Goal: Check status: Check status

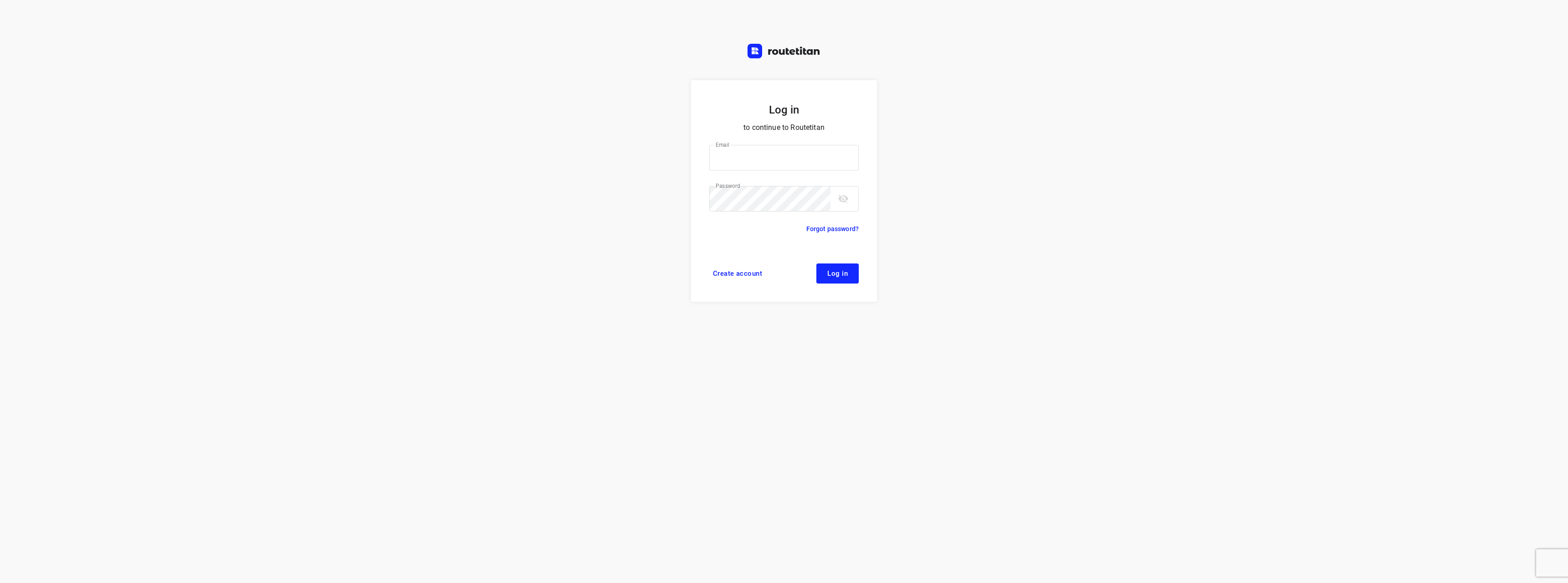
type input "[EMAIL_ADDRESS][DOMAIN_NAME]"
click at [833, 271] on span "Log in" at bounding box center [838, 274] width 21 height 8
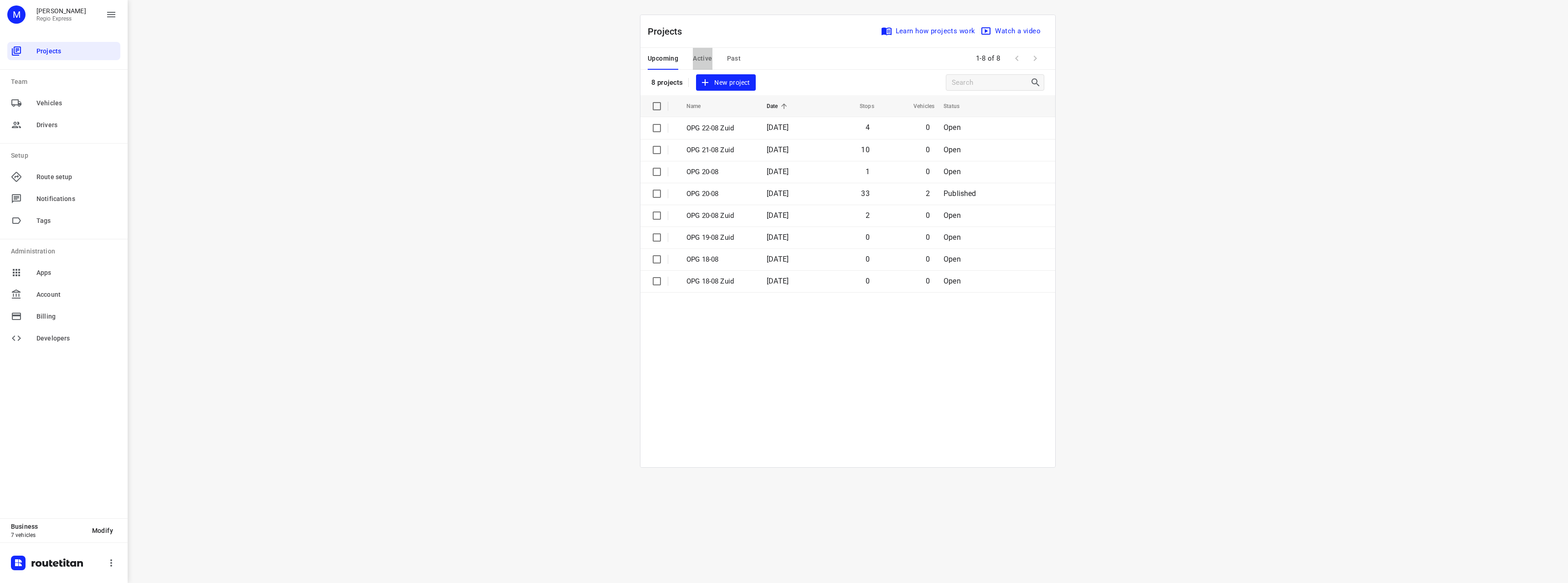
click at [696, 58] on span "Active" at bounding box center [702, 58] width 19 height 11
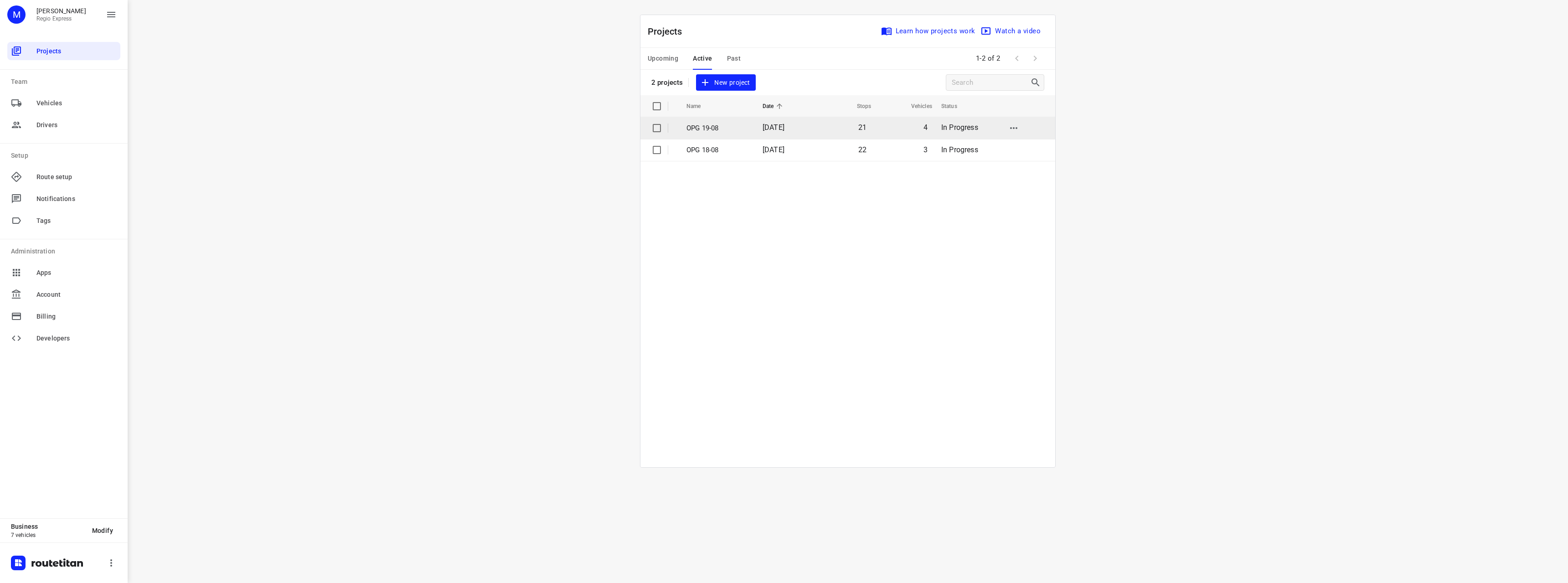
click at [956, 127] on span "In Progress" at bounding box center [959, 127] width 37 height 9
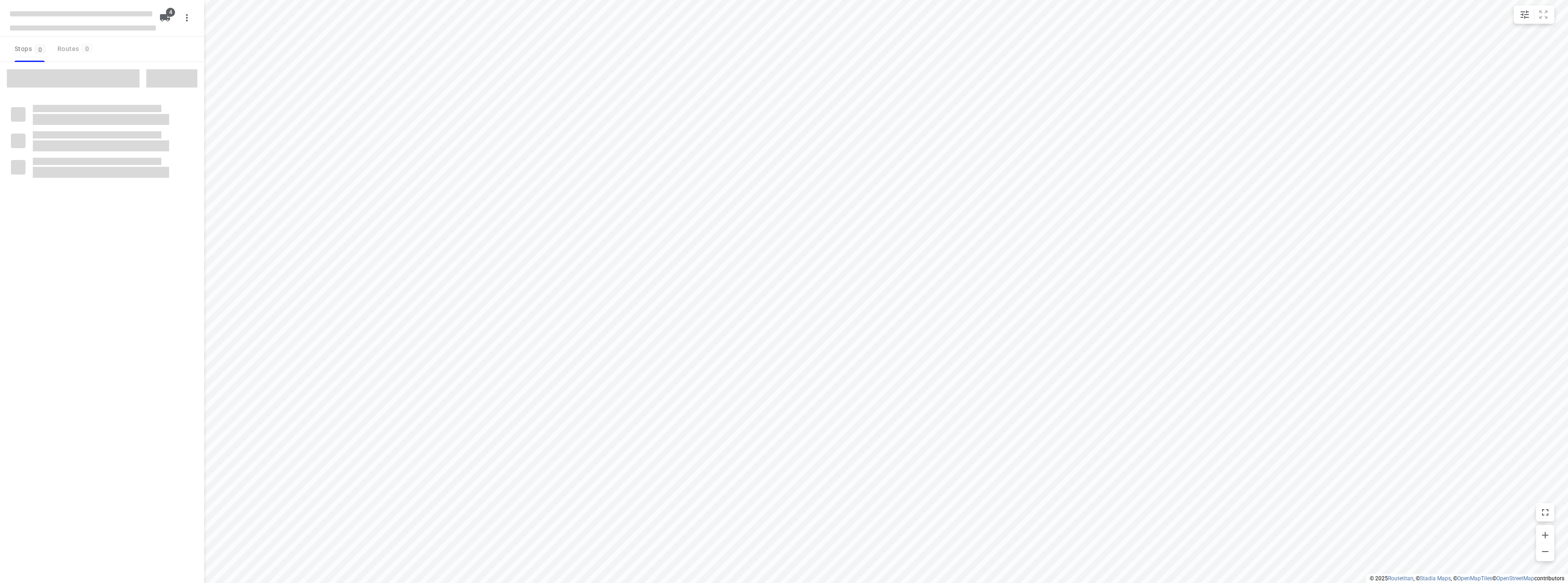
type input "distance"
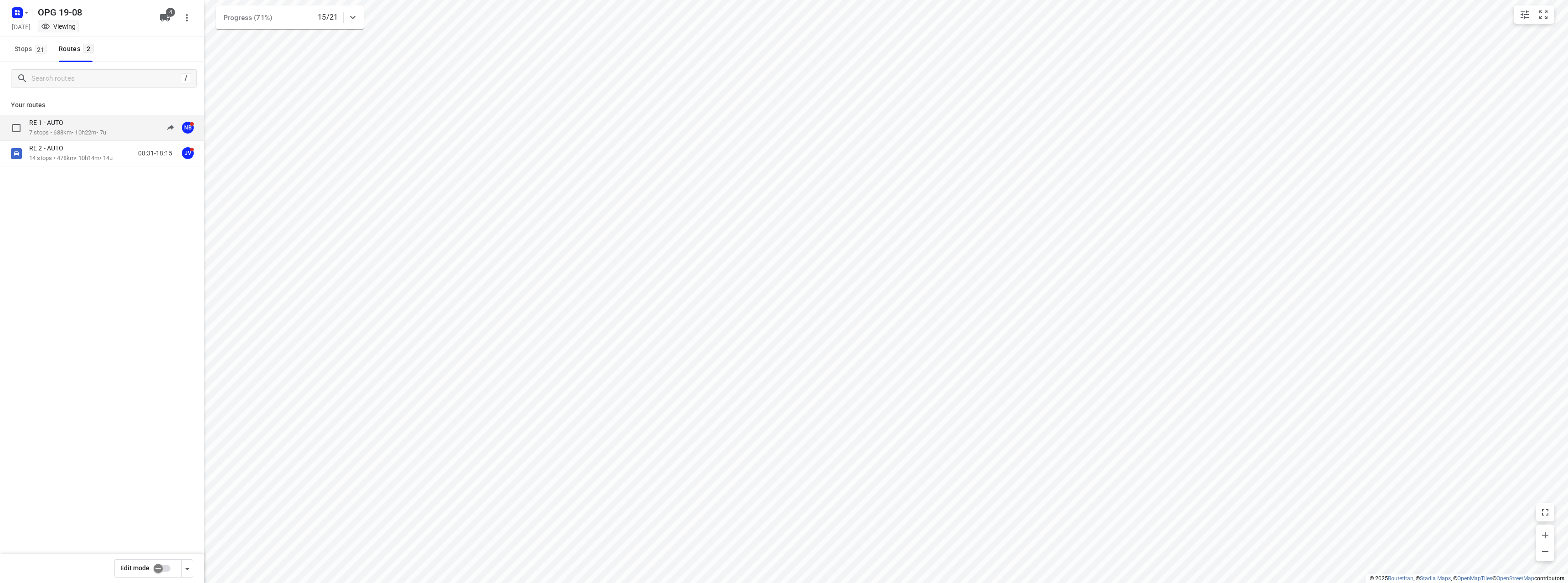
click at [97, 120] on div "RE 1 - AUTO" at bounding box center [68, 124] width 77 height 10
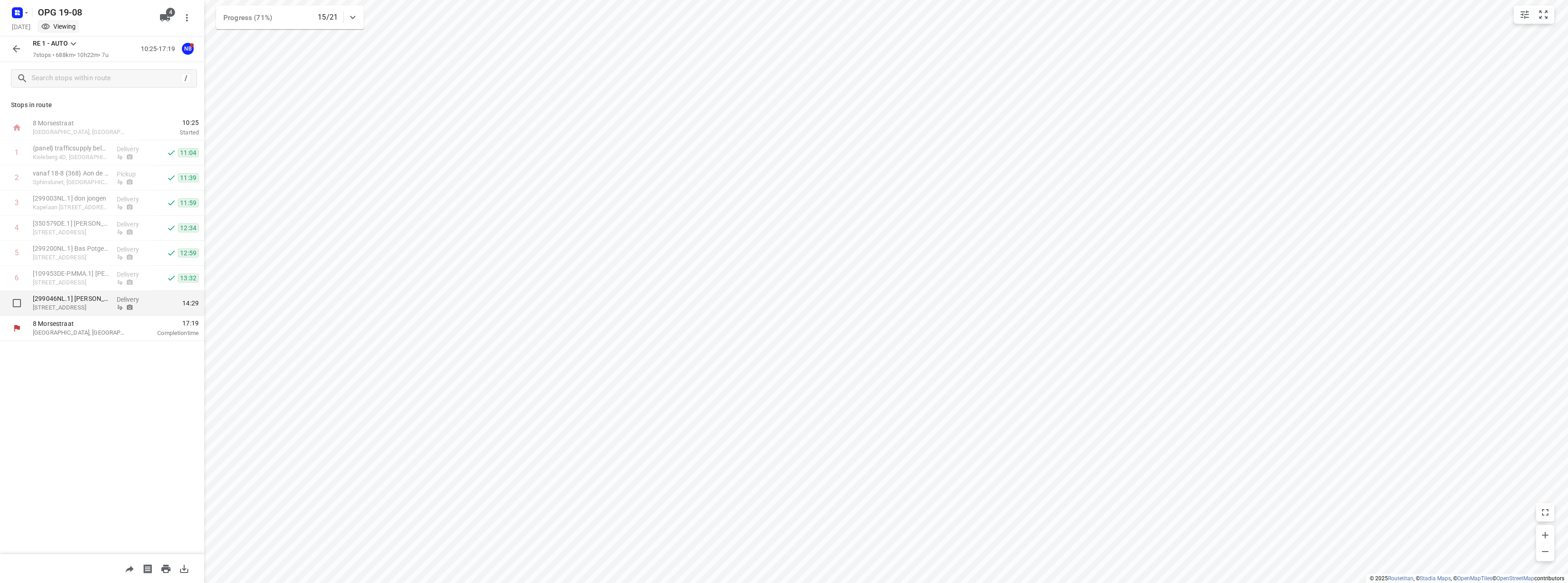
click at [151, 302] on div "Delivery" at bounding box center [133, 304] width 41 height 25
